Goal: Transaction & Acquisition: Register for event/course

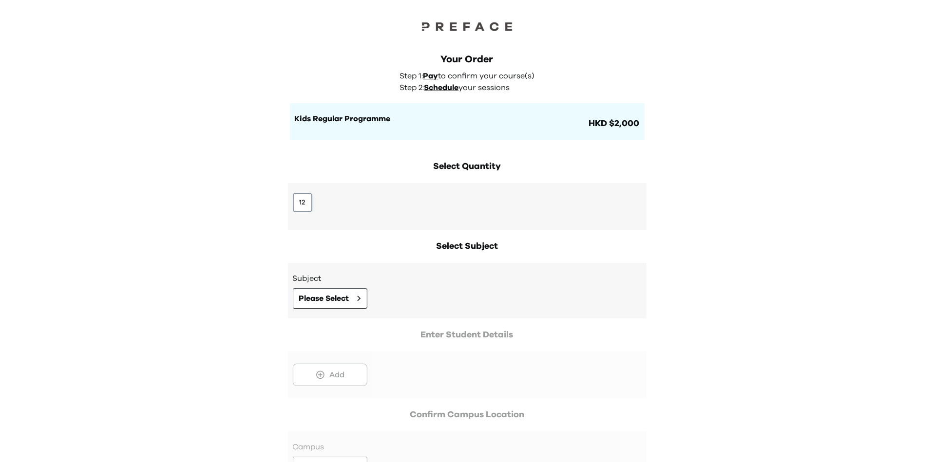
click at [300, 208] on button "12" at bounding box center [302, 202] width 19 height 19
click at [316, 294] on span "Please Select" at bounding box center [324, 299] width 50 height 12
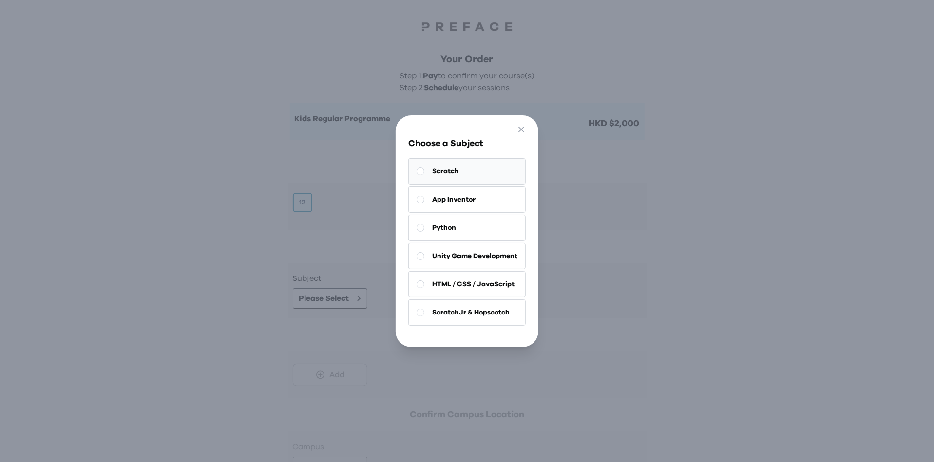
click at [447, 176] on span "Scratch" at bounding box center [445, 172] width 27 height 10
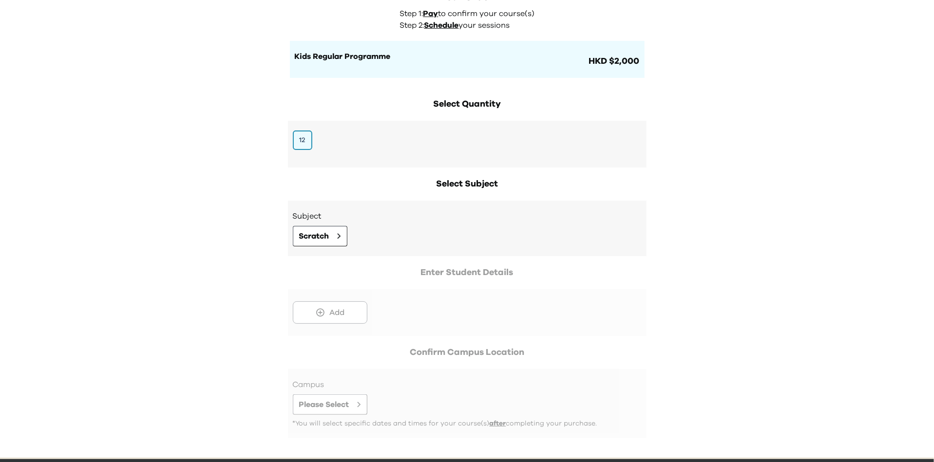
scroll to position [98, 0]
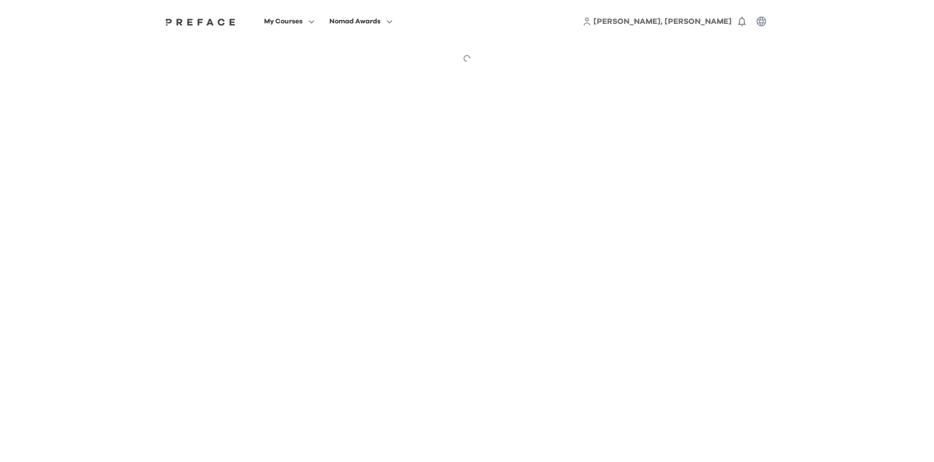
click at [709, 17] on link "[PERSON_NAME], [PERSON_NAME]" at bounding box center [663, 22] width 138 height 12
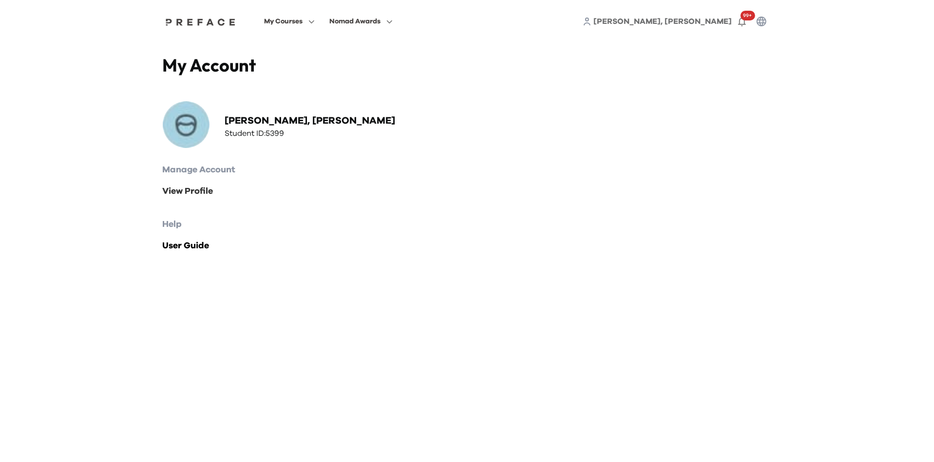
click at [211, 193] on link "View Profile" at bounding box center [467, 192] width 609 height 14
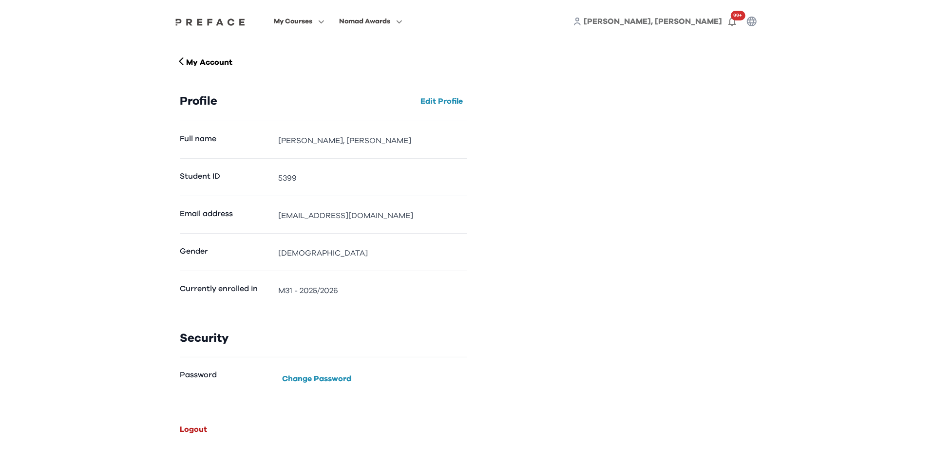
click at [199, 424] on button "Logout" at bounding box center [193, 430] width 35 height 16
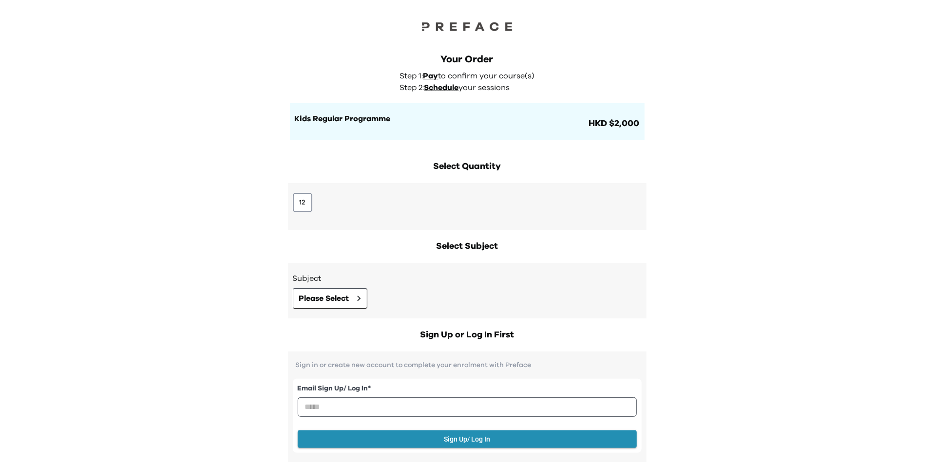
click at [312, 198] on div "12" at bounding box center [467, 202] width 349 height 19
click at [309, 199] on button "12" at bounding box center [302, 202] width 19 height 19
click at [337, 289] on button "Please Select" at bounding box center [330, 299] width 75 height 20
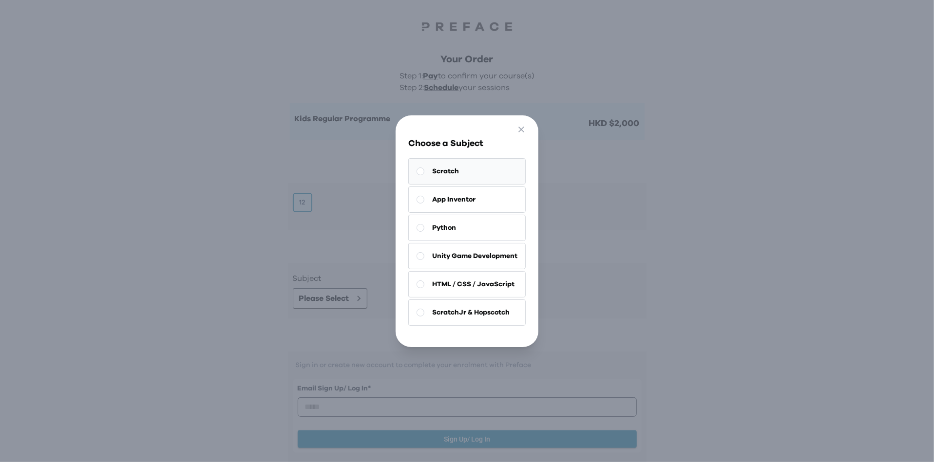
click at [447, 180] on button "Scratch" at bounding box center [466, 171] width 117 height 26
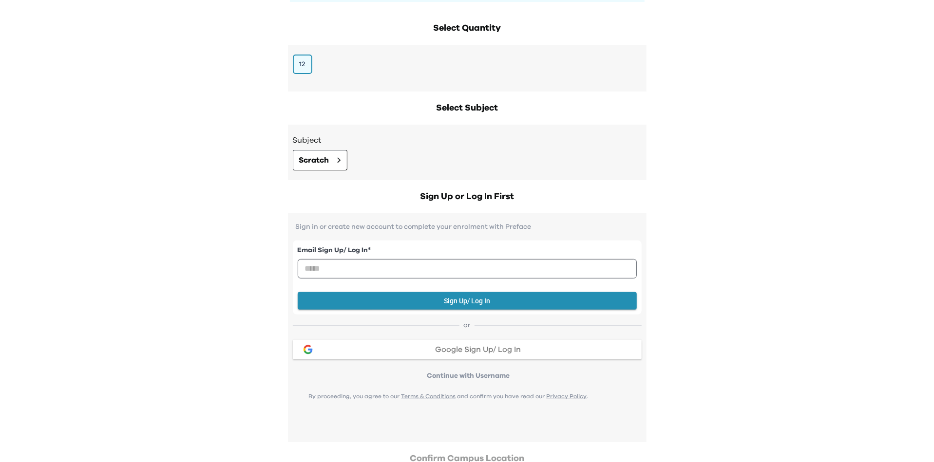
scroll to position [147, 0]
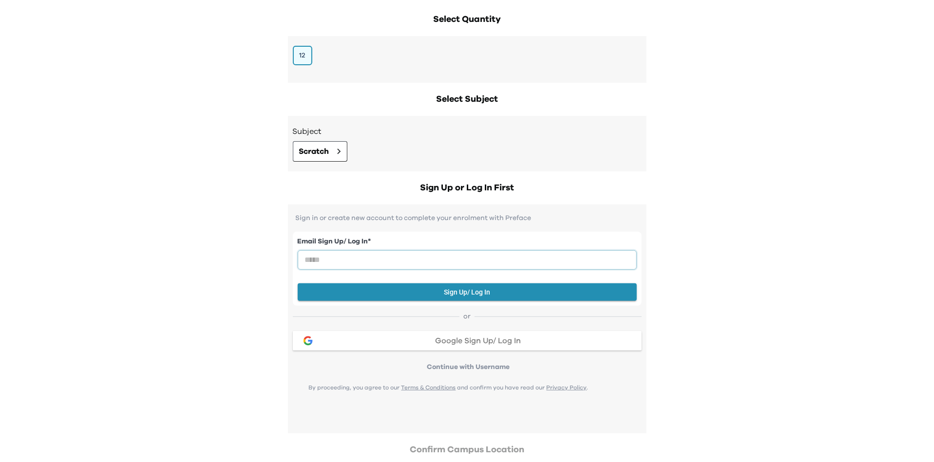
click at [459, 253] on input "email" at bounding box center [467, 259] width 339 height 19
type input "**********"
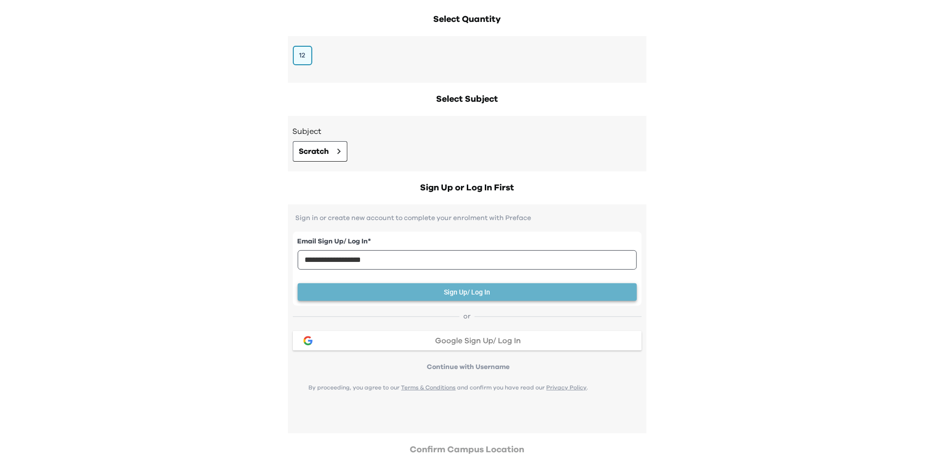
click at [476, 286] on button "Sign Up/ Log In" at bounding box center [467, 293] width 339 height 18
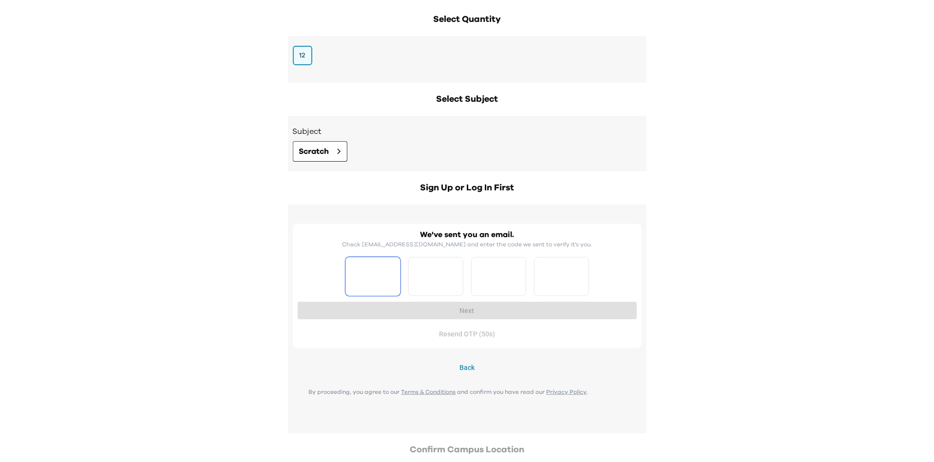
click at [387, 274] on input "Please enter OTP character 1" at bounding box center [373, 276] width 55 height 39
type input "*"
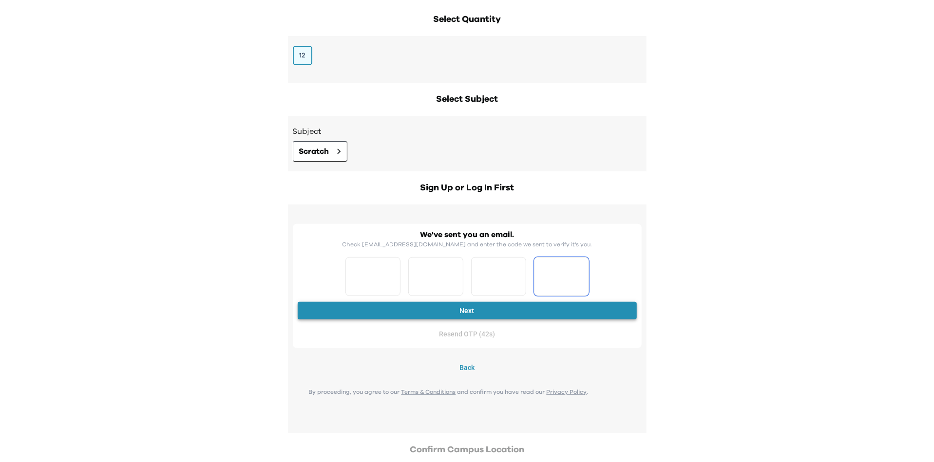
type input "*"
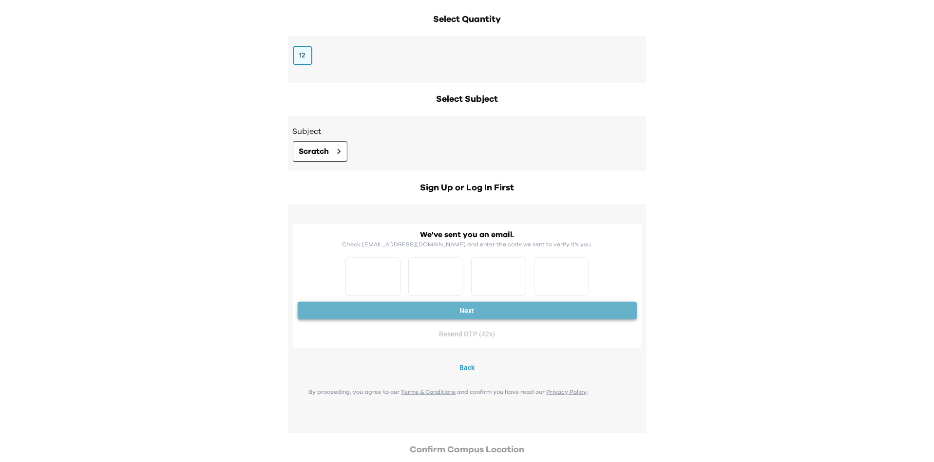
click at [470, 304] on button "Next" at bounding box center [467, 311] width 339 height 18
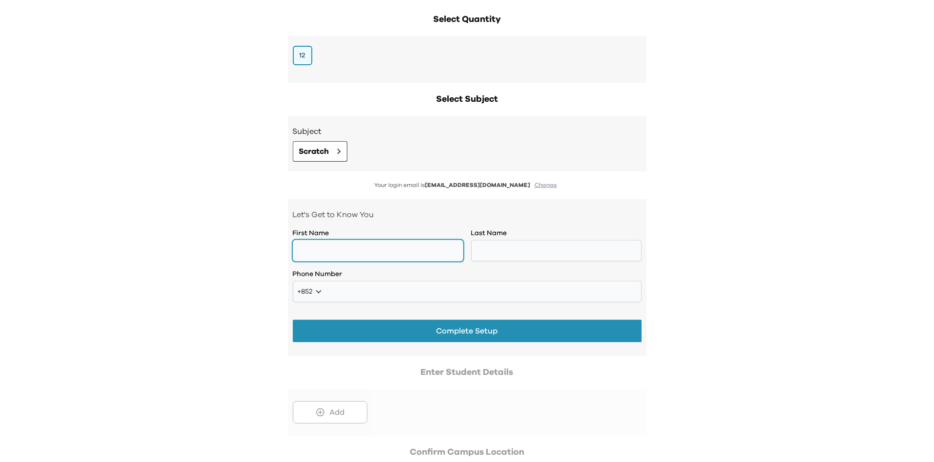
click at [369, 246] on input "text" at bounding box center [378, 250] width 171 height 21
type input "*********"
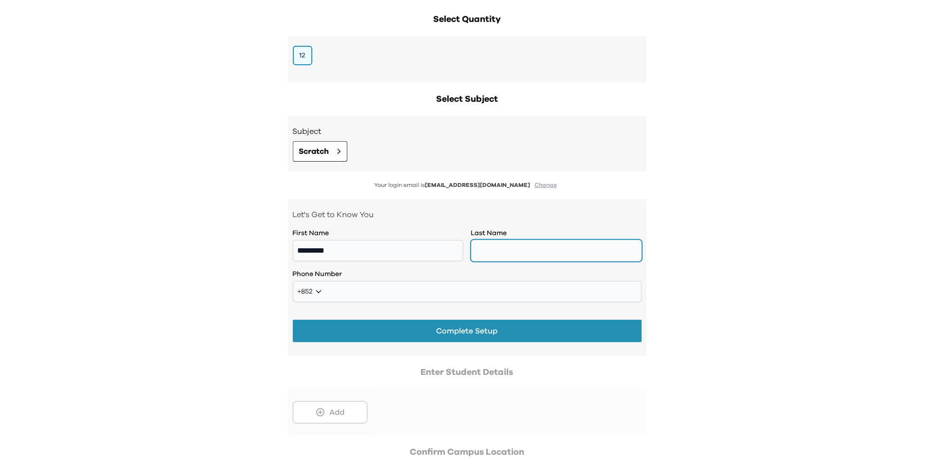
click at [570, 256] on input "text" at bounding box center [556, 250] width 171 height 21
type input "****"
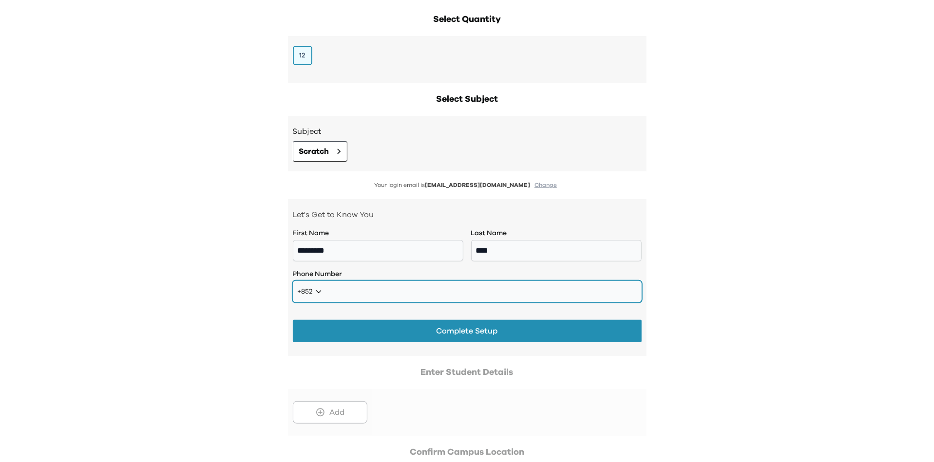
click at [413, 298] on input "tel" at bounding box center [467, 291] width 349 height 21
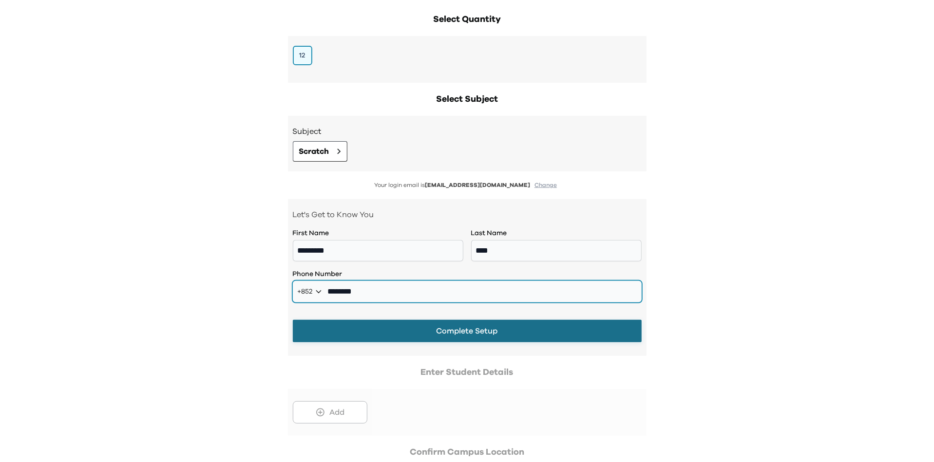
type input "********"
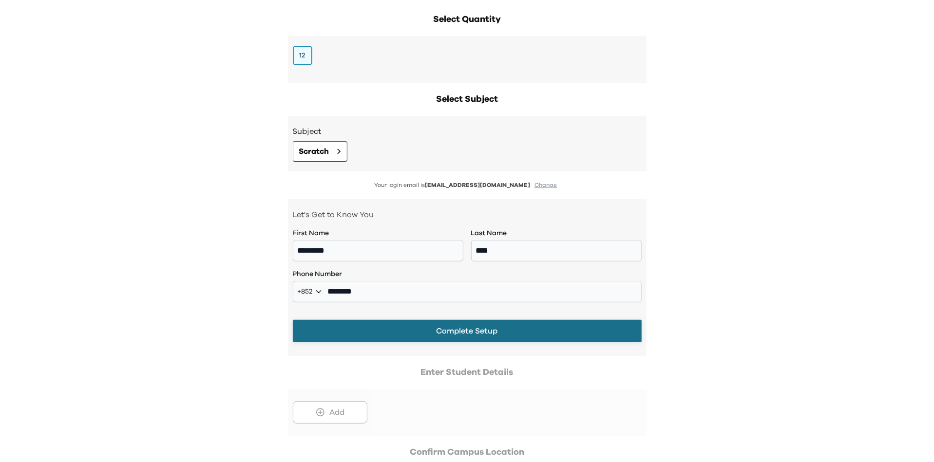
click at [464, 327] on button "Complete Setup" at bounding box center [467, 331] width 349 height 22
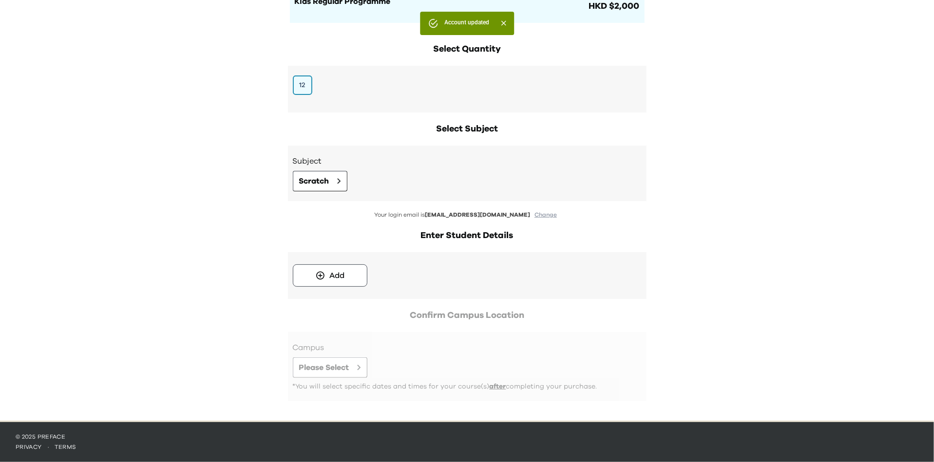
scroll to position [116, 0]
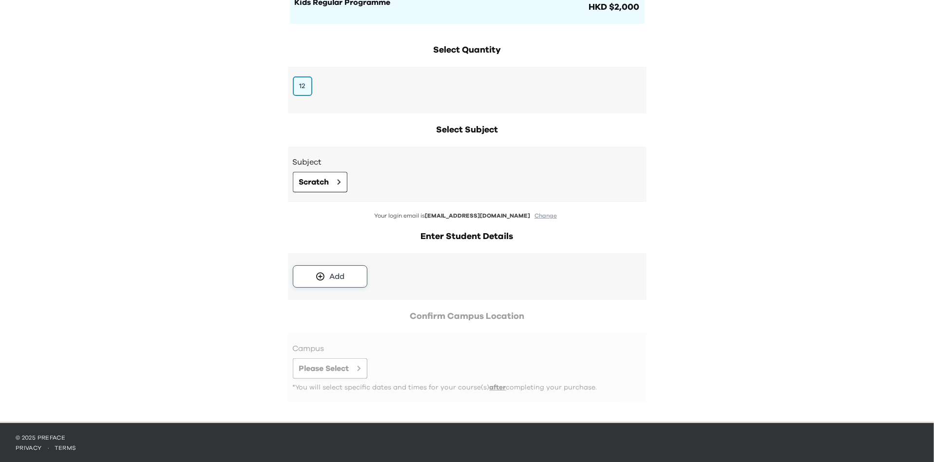
click at [325, 279] on icon at bounding box center [320, 277] width 10 height 10
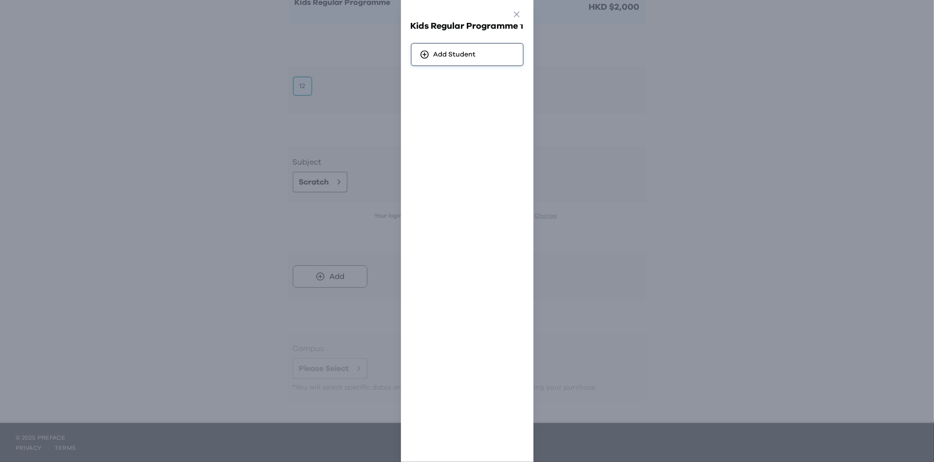
click at [456, 51] on span "Add Student" at bounding box center [455, 55] width 42 height 10
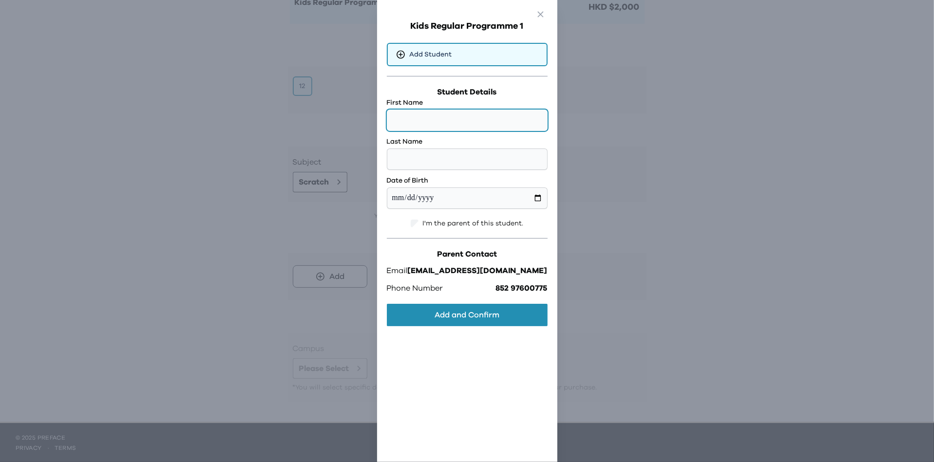
click at [447, 123] on input "text" at bounding box center [467, 120] width 161 height 21
type input "******"
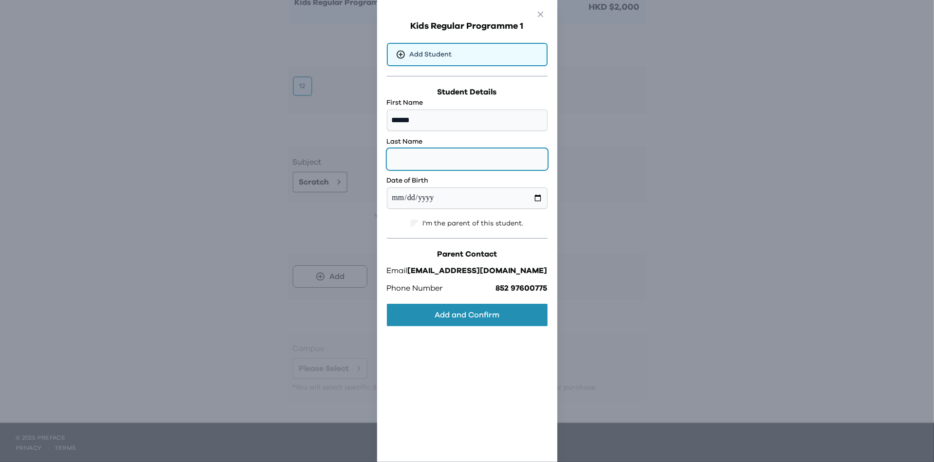
click at [451, 155] on input "text" at bounding box center [467, 159] width 161 height 21
type input "****"
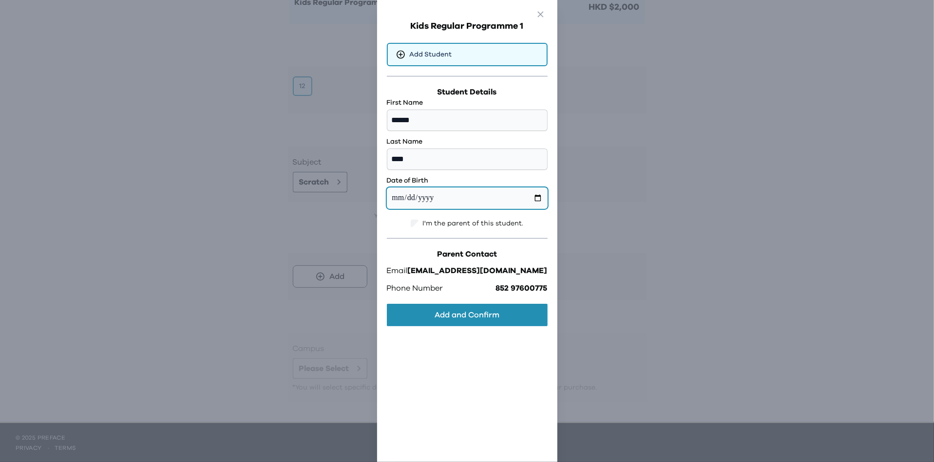
click at [421, 202] on input "date" at bounding box center [467, 198] width 161 height 21
type input "**********"
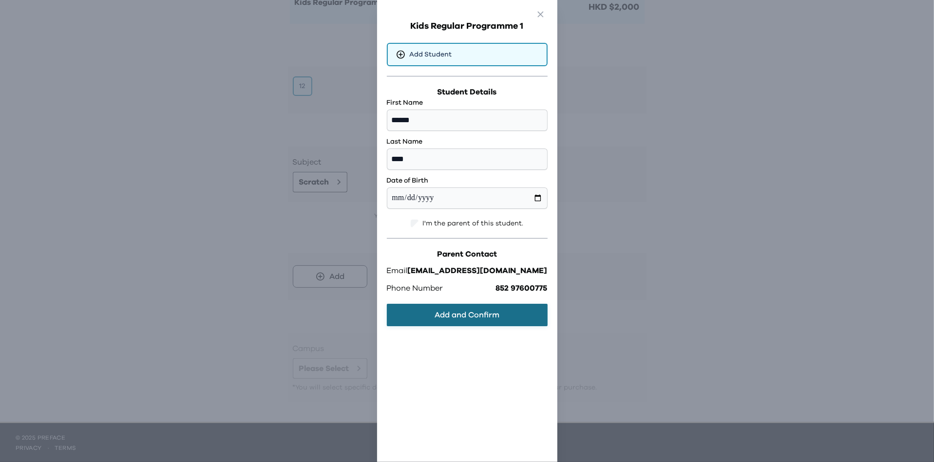
click at [471, 321] on button "Add and Confirm" at bounding box center [467, 315] width 161 height 22
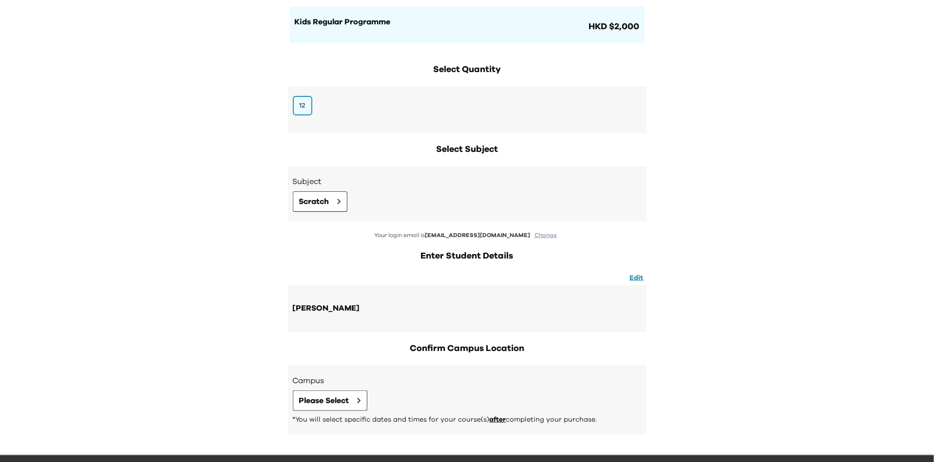
scroll to position [91, 0]
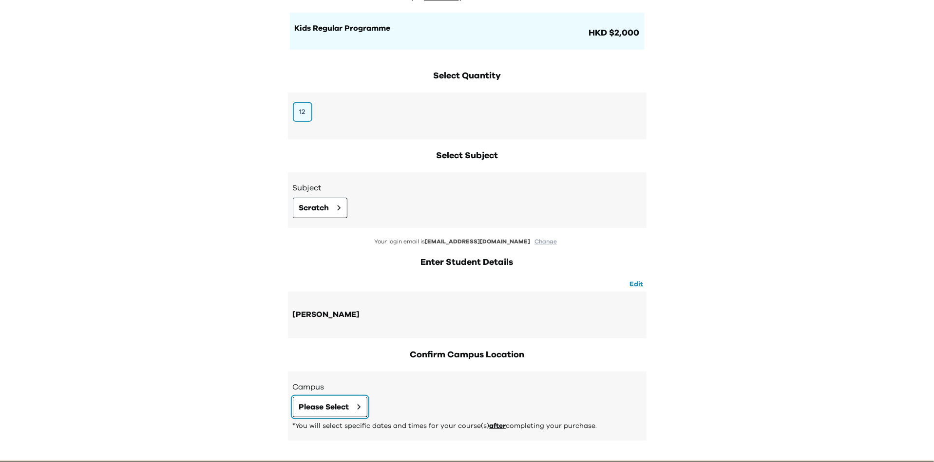
click at [330, 402] on span "Please Select" at bounding box center [324, 408] width 50 height 12
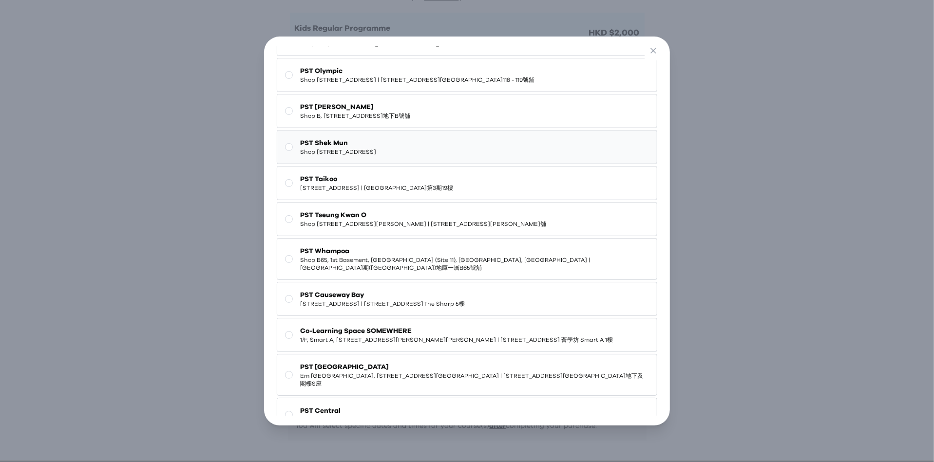
scroll to position [65, 0]
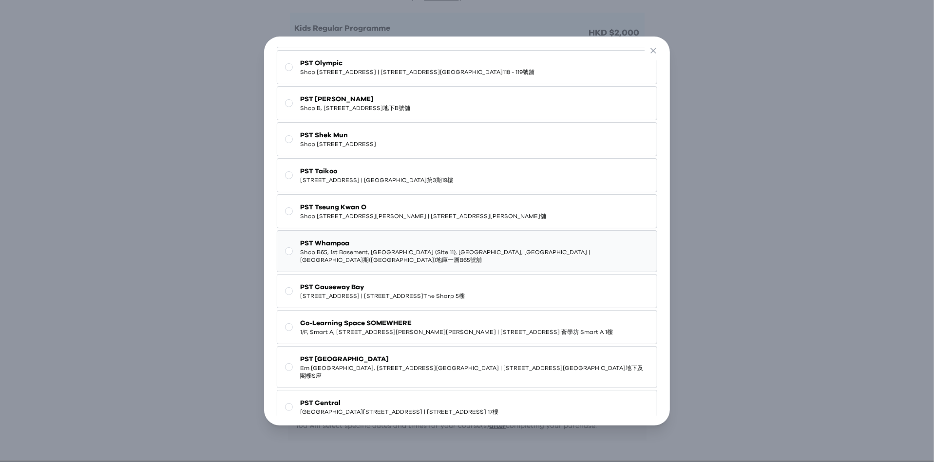
click at [397, 243] on span "PST Whampoa" at bounding box center [475, 244] width 349 height 10
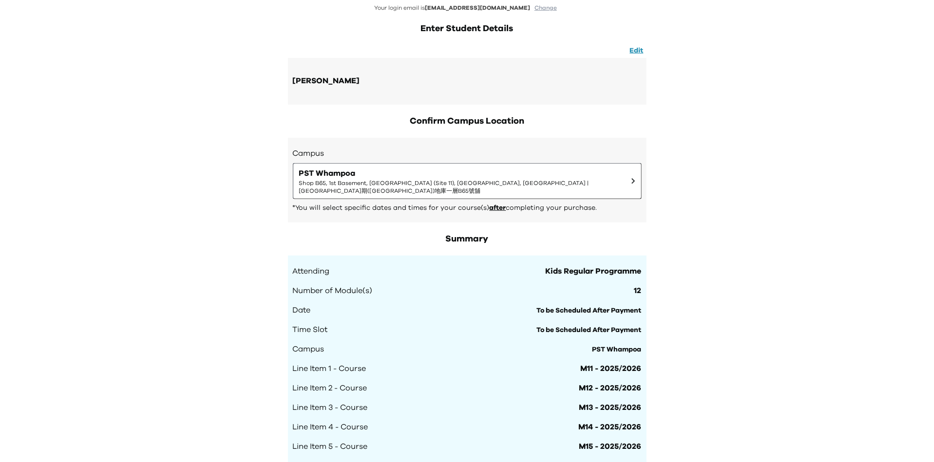
scroll to position [319, 0]
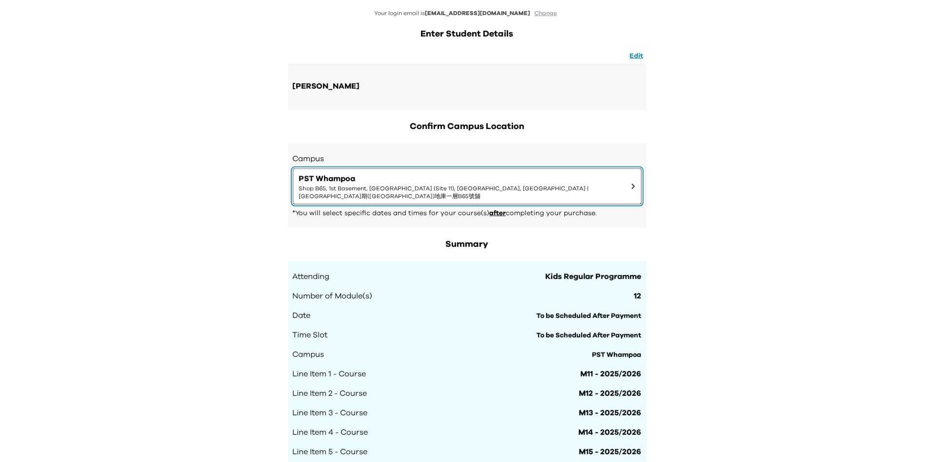
click at [364, 179] on span "PST Whampoa" at bounding box center [461, 179] width 325 height 12
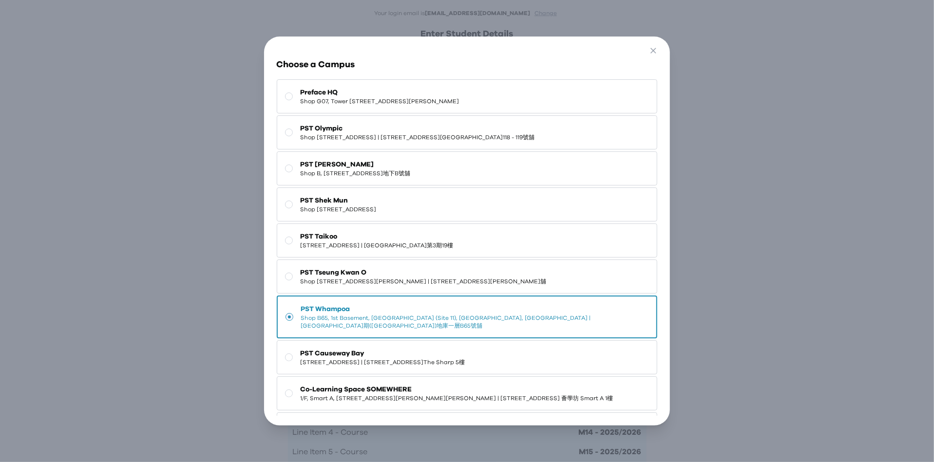
click at [820, 176] on div "Go Back Close Choose a Campus Preface HQ Shop G07, Tower 535, 535 Jaffe Road, C…" at bounding box center [467, 231] width 934 height 462
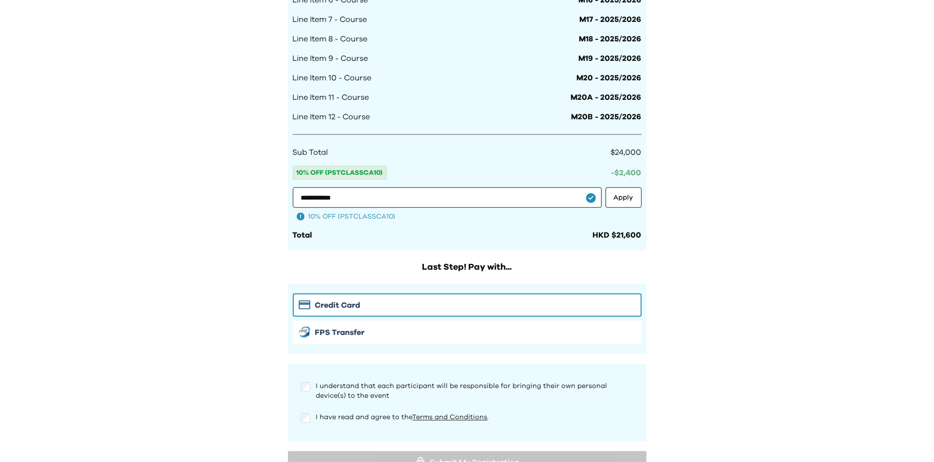
scroll to position [856, 0]
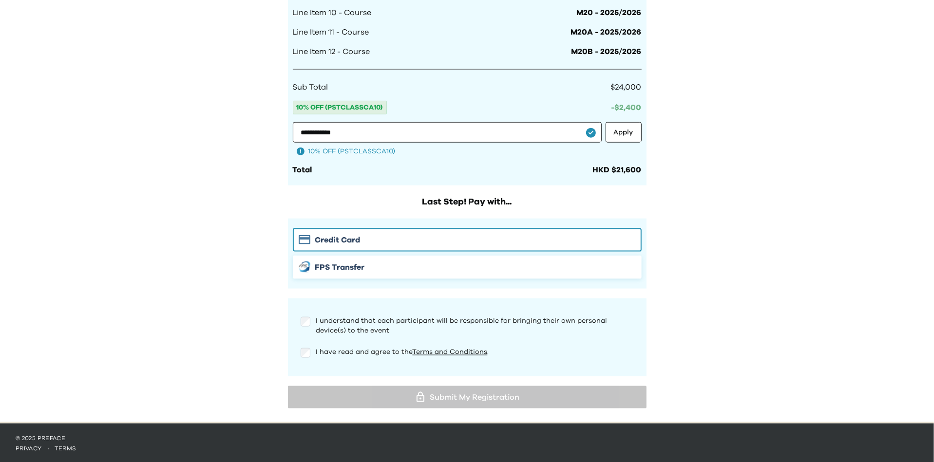
click at [606, 274] on button "FPS Transfer" at bounding box center [467, 267] width 349 height 23
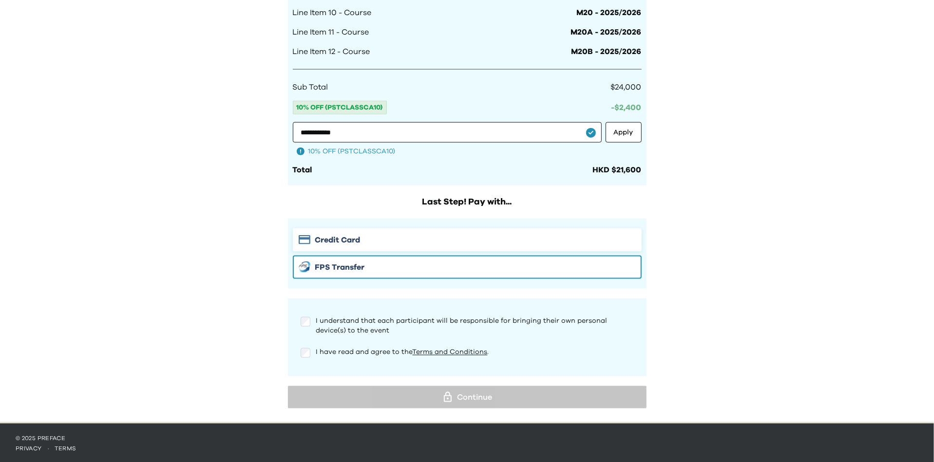
click at [606, 234] on div "Credit Card" at bounding box center [467, 240] width 337 height 12
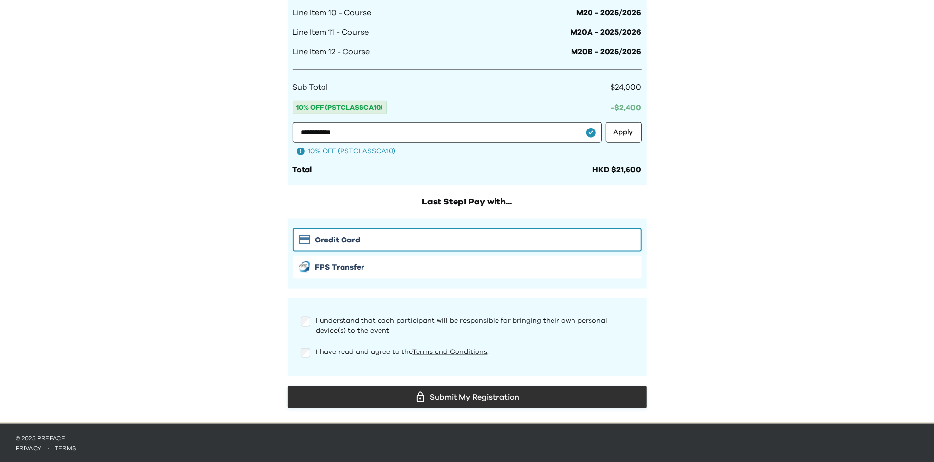
click at [391, 396] on div "Submit My Registration" at bounding box center [467, 397] width 343 height 15
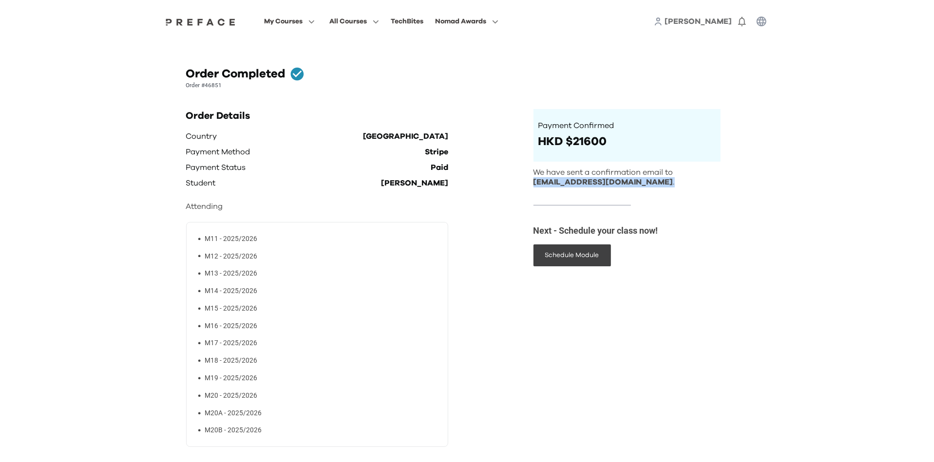
drag, startPoint x: 528, startPoint y: 180, endPoint x: 672, endPoint y: 183, distance: 144.3
click at [672, 183] on div "Order Details Country Hong Kong Payment Method Stripe Payment Status Paid Stude…" at bounding box center [467, 333] width 562 height 448
copy p "yungsteph@gmail.com ."
